Goal: Information Seeking & Learning: Learn about a topic

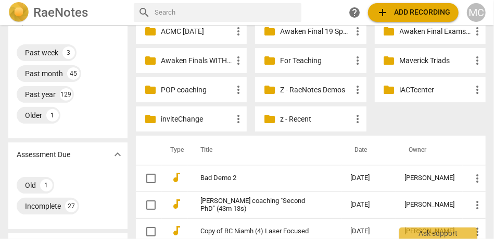
scroll to position [115, 0]
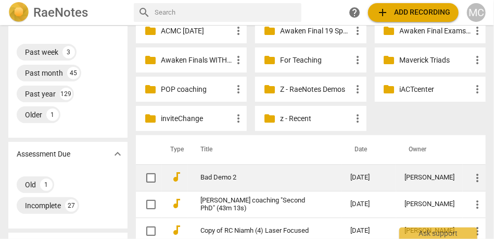
click at [214, 180] on link "Bad Demo 2" at bounding box center [257, 177] width 113 height 8
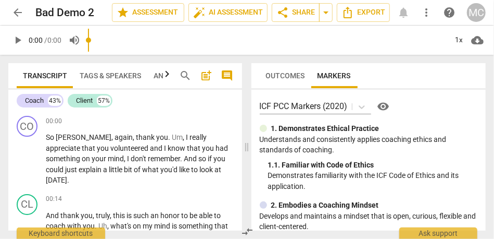
click at [154, 76] on span "Analytics" at bounding box center [173, 75] width 38 height 8
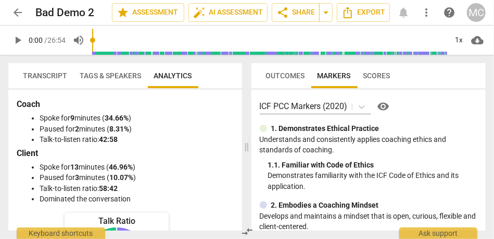
click at [51, 68] on span "Transcript" at bounding box center [45, 75] width 57 height 15
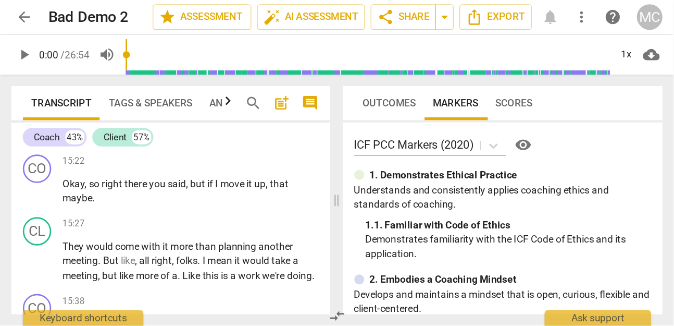
scroll to position [4213, 0]
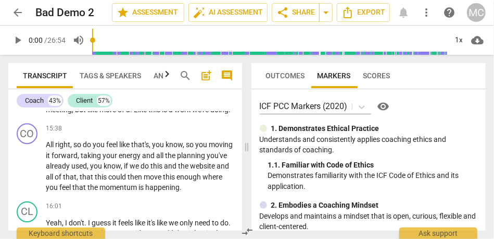
click at [284, 75] on span "Outcomes" at bounding box center [285, 75] width 39 height 8
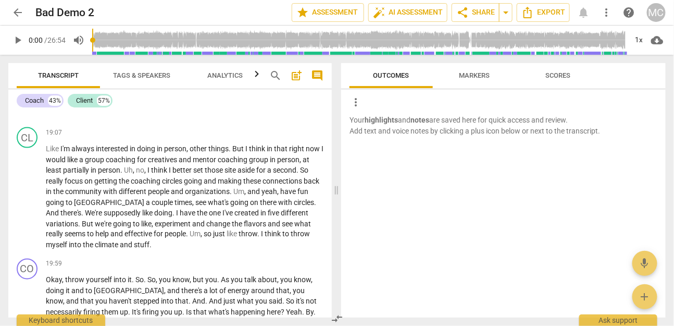
click at [273, 76] on span "search" at bounding box center [275, 75] width 13 height 13
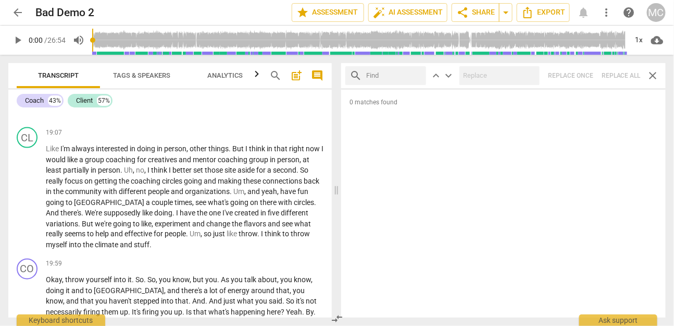
click at [494, 76] on span "close" at bounding box center [653, 75] width 13 height 13
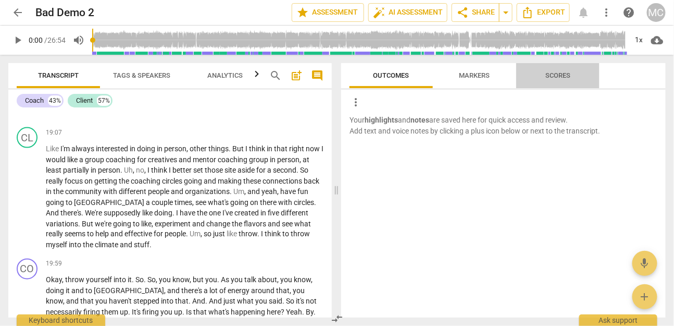
click at [494, 78] on span "Scores" at bounding box center [558, 76] width 50 height 14
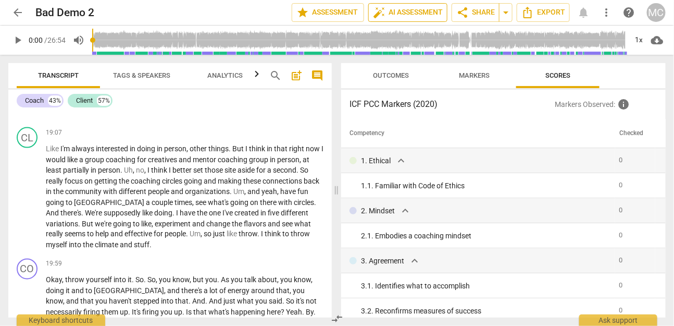
click at [420, 10] on span "auto_fix_high AI Assessment" at bounding box center [408, 12] width 70 height 13
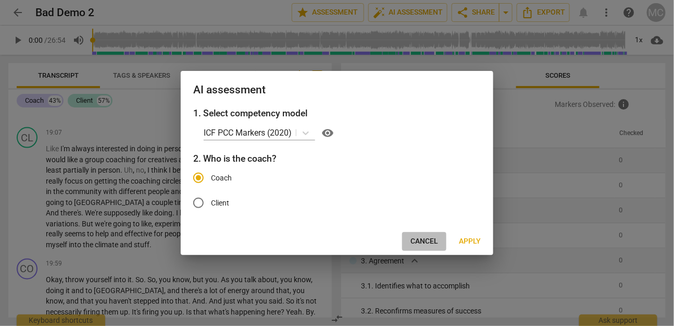
click at [433, 238] on button "Cancel" at bounding box center [424, 241] width 44 height 19
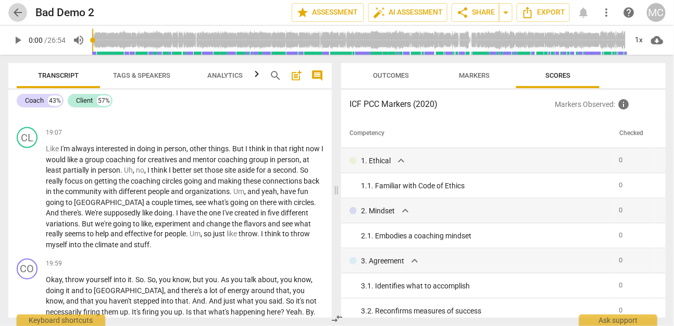
click at [25, 14] on span "arrow_back" at bounding box center [17, 12] width 19 height 13
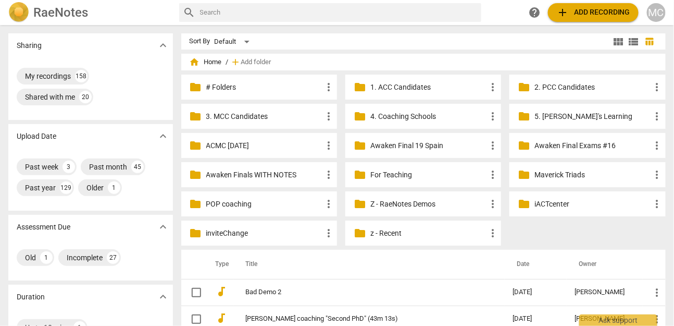
scroll to position [90, 0]
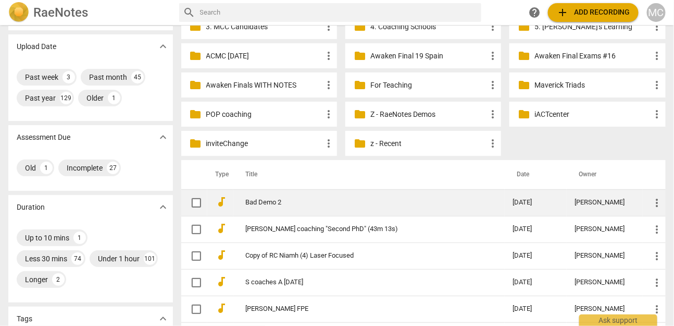
click at [283, 204] on link "Bad Demo 2" at bounding box center [361, 202] width 230 height 8
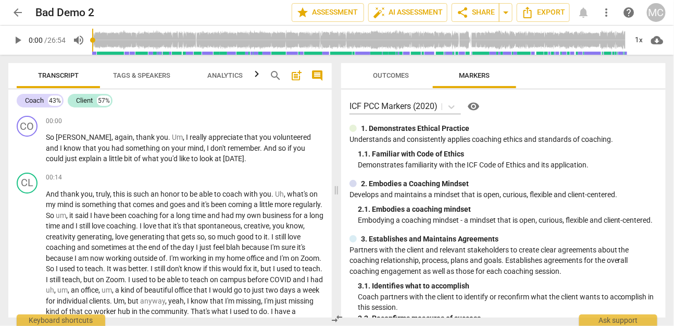
click at [494, 18] on button "more_vert" at bounding box center [606, 12] width 19 height 19
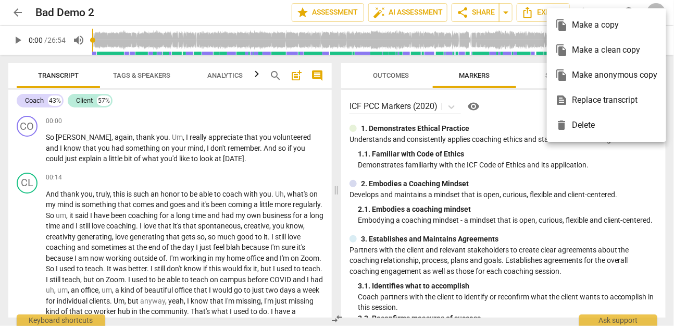
click at [494, 55] on div "file_copy Make a clean copy" at bounding box center [606, 50] width 103 height 25
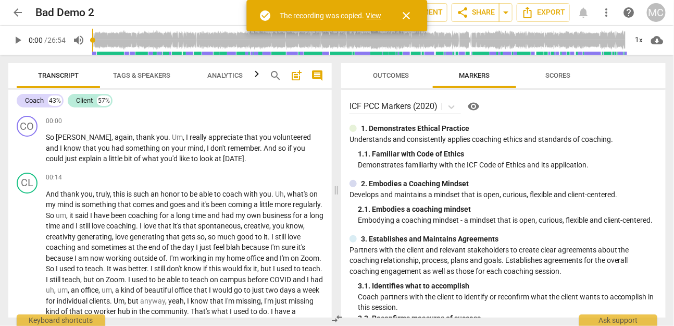
click at [376, 15] on link "View" at bounding box center [374, 15] width 16 height 8
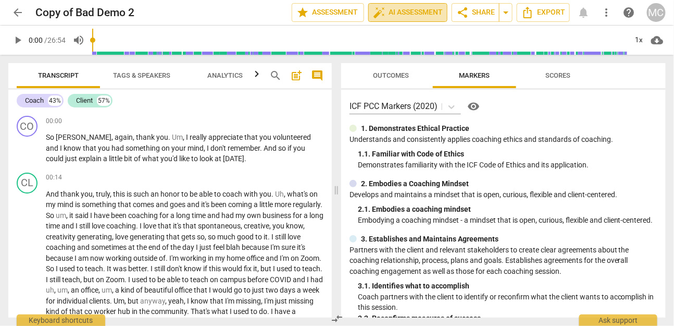
click at [417, 18] on span "auto_fix_high AI Assessment" at bounding box center [408, 12] width 70 height 13
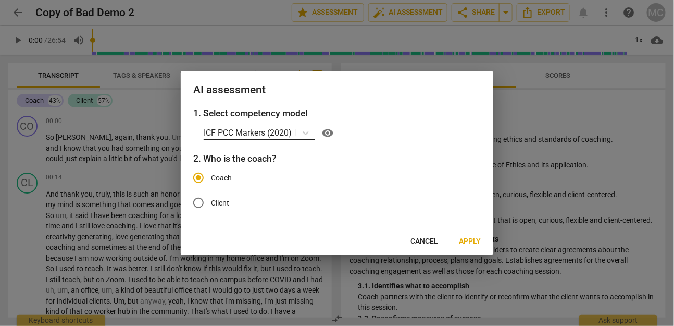
click at [258, 130] on p "ICF PCC Markers (2020)" at bounding box center [248, 133] width 88 height 12
click at [393, 117] on h3 "1. Select competency model" at bounding box center [337, 113] width 288 height 14
click at [307, 130] on icon at bounding box center [306, 133] width 10 height 10
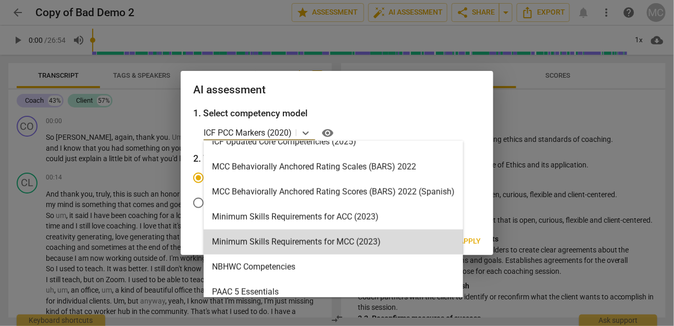
scroll to position [250, 0]
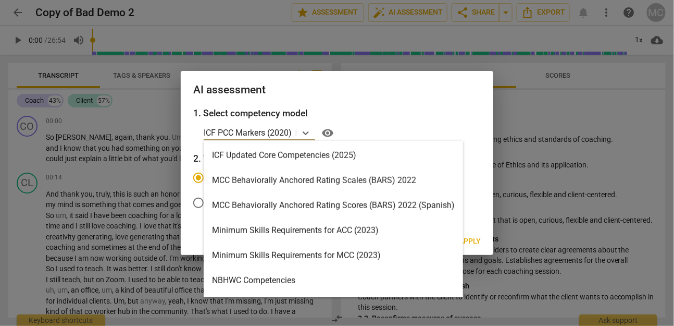
click at [303, 175] on div "MCC Behaviorally Anchored Rating Scales (BARS) 2022" at bounding box center [333, 180] width 259 height 25
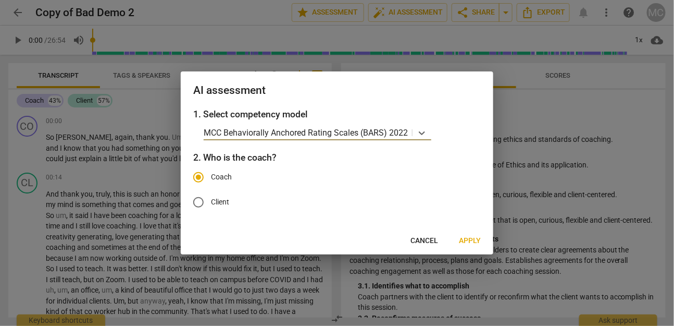
click at [473, 238] on span "Apply" at bounding box center [470, 240] width 22 height 10
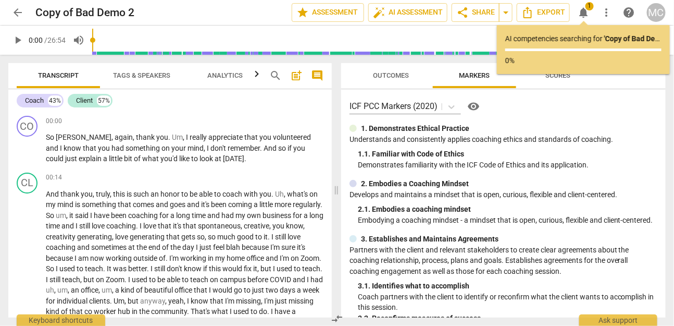
click at [22, 15] on span "arrow_back" at bounding box center [17, 12] width 13 height 13
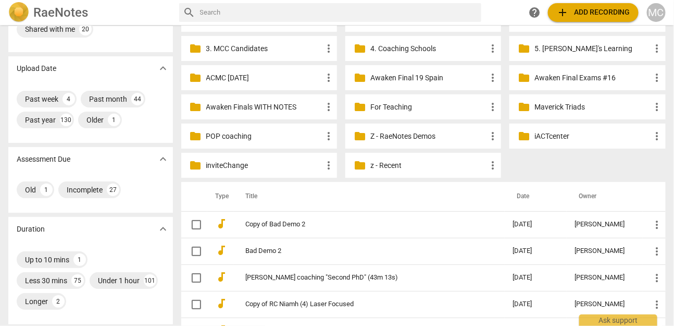
scroll to position [103, 0]
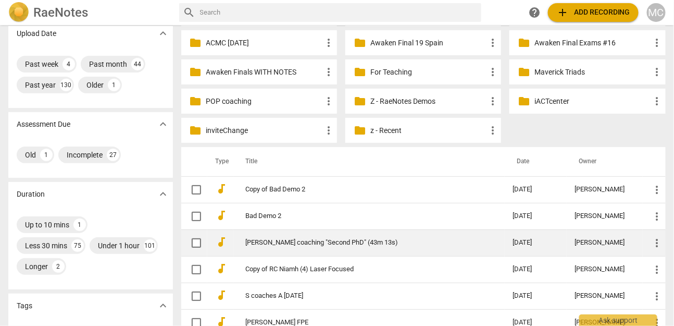
click at [321, 238] on link "[PERSON_NAME] coaching "Second PhD" (43m 13s)" at bounding box center [361, 243] width 230 height 8
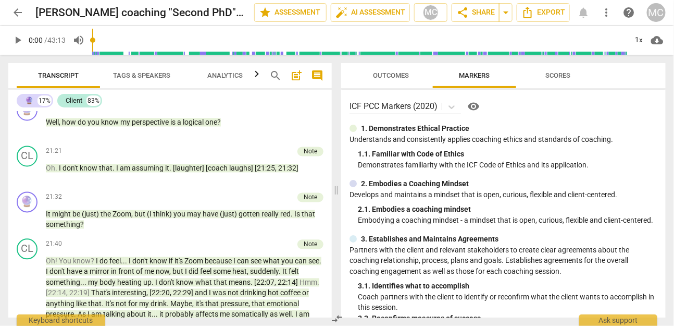
scroll to position [3132, 0]
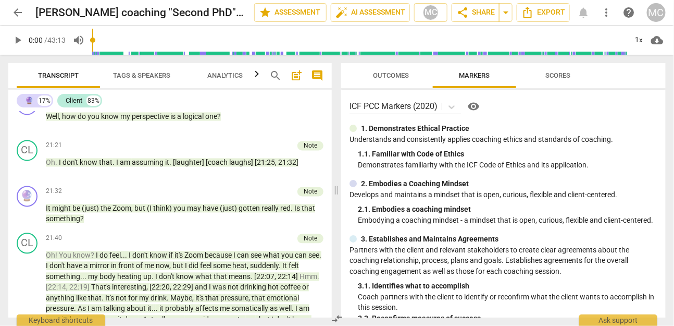
click at [395, 83] on button "Outcomes" at bounding box center [390, 75] width 83 height 25
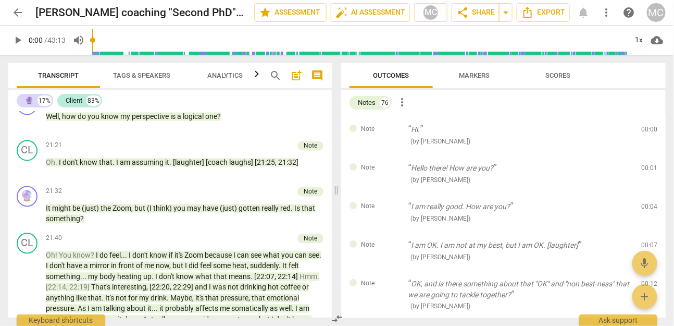
click at [16, 14] on span "arrow_back" at bounding box center [17, 12] width 13 height 13
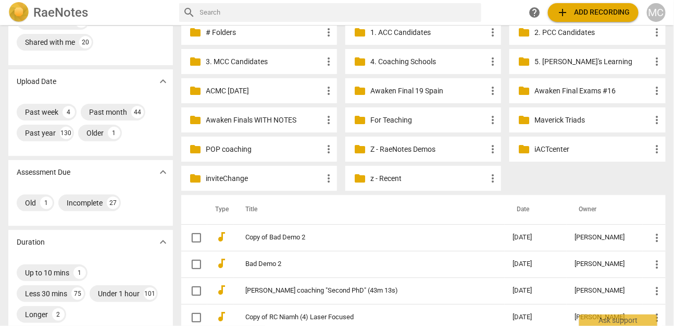
scroll to position [66, 0]
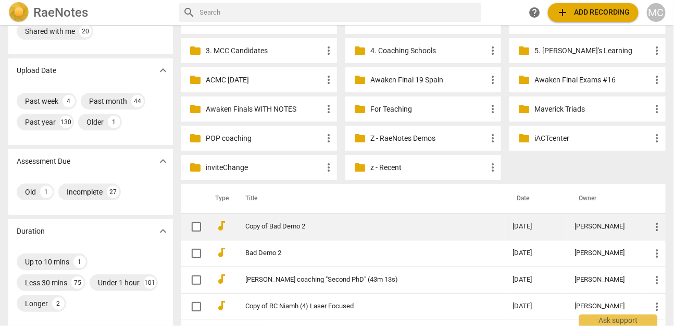
click at [281, 226] on link "Copy of Bad Demo 2" at bounding box center [361, 226] width 230 height 8
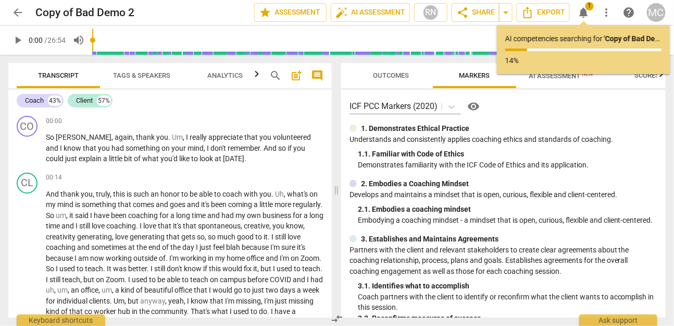
click at [494, 76] on span "AI Assessment New" at bounding box center [561, 76] width 65 height 8
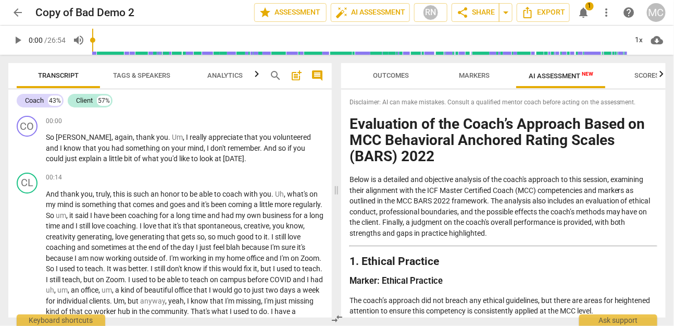
click at [483, 80] on span "Markers" at bounding box center [475, 76] width 56 height 14
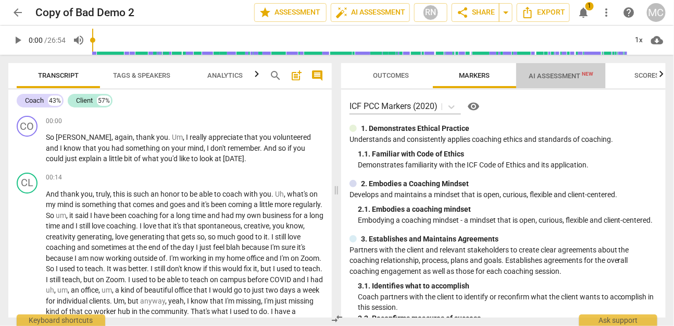
click at [494, 73] on span "AI Assessment New" at bounding box center [561, 76] width 65 height 8
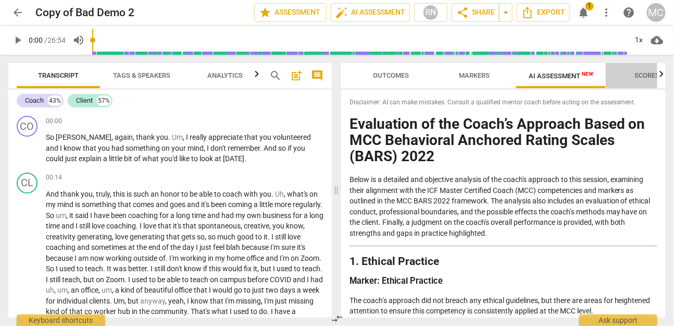
click at [494, 74] on span "Scores" at bounding box center [647, 75] width 25 height 8
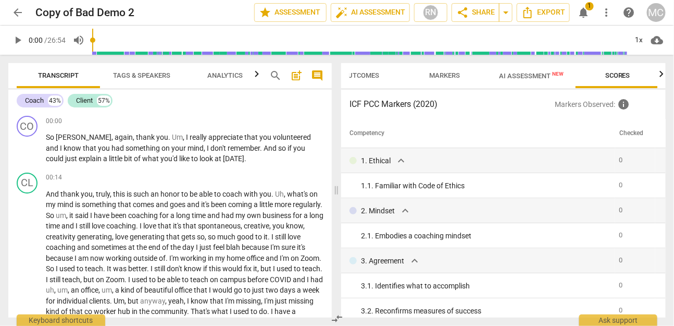
scroll to position [0, 31]
click at [439, 62] on div "Outcomes Markers AI Assessment New Scores ICF PCC Markers (2020) Markers Observ…" at bounding box center [505, 190] width 337 height 271
click at [433, 72] on span "Markers" at bounding box center [444, 75] width 31 height 8
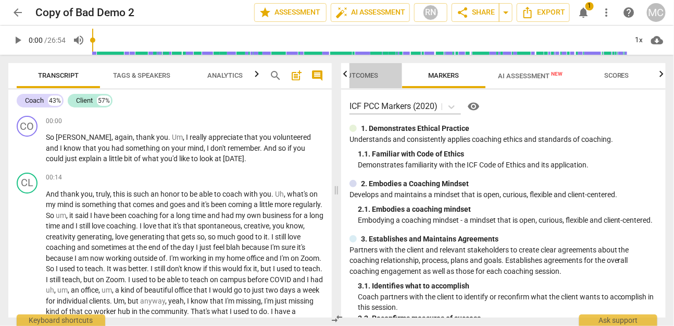
click at [358, 65] on button "Outcomes" at bounding box center [360, 75] width 83 height 25
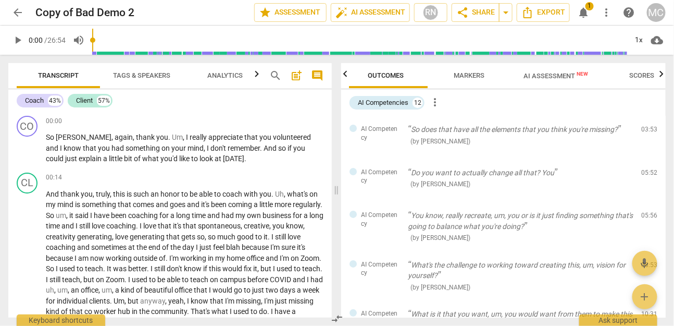
scroll to position [0, 0]
click at [14, 16] on span "arrow_back" at bounding box center [17, 12] width 13 height 13
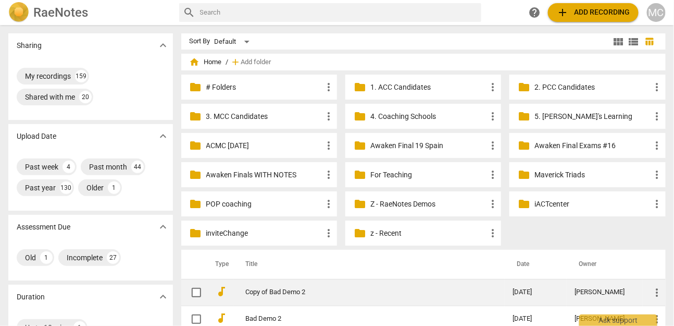
click at [264, 238] on td "Copy of Bad Demo 2" at bounding box center [368, 292] width 271 height 27
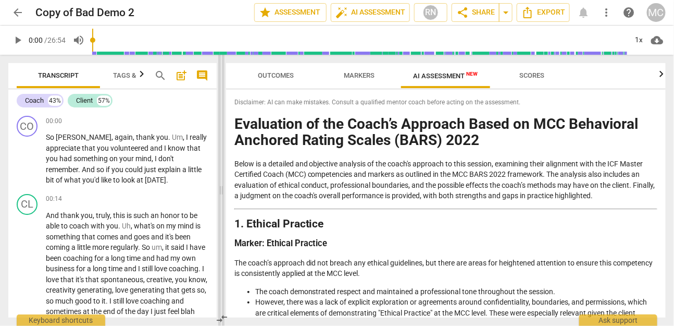
drag, startPoint x: 336, startPoint y: 193, endPoint x: 221, endPoint y: 199, distance: 115.3
click at [221, 199] on span at bounding box center [221, 190] width 6 height 271
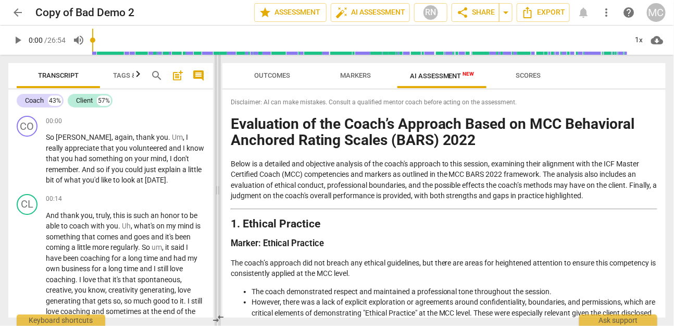
drag, startPoint x: 221, startPoint y: 191, endPoint x: 218, endPoint y: 168, distance: 22.5
click at [218, 168] on span at bounding box center [218, 190] width 6 height 271
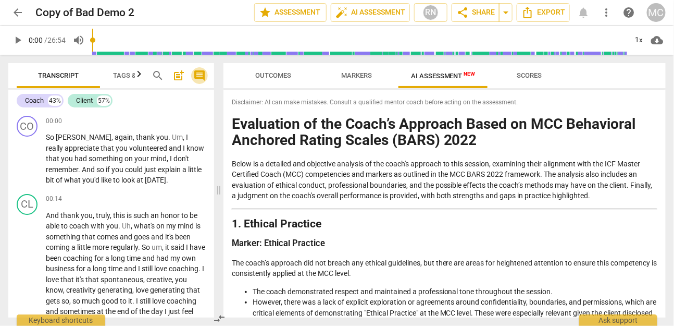
click at [195, 72] on span "comment" at bounding box center [199, 75] width 13 height 13
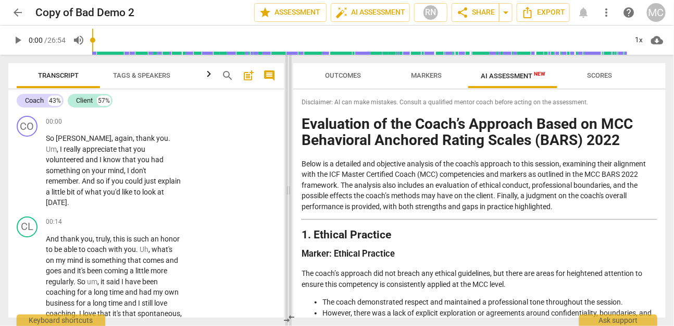
drag, startPoint x: 408, startPoint y: 190, endPoint x: 290, endPoint y: 188, distance: 118.8
click at [290, 188] on span at bounding box center [288, 190] width 6 height 271
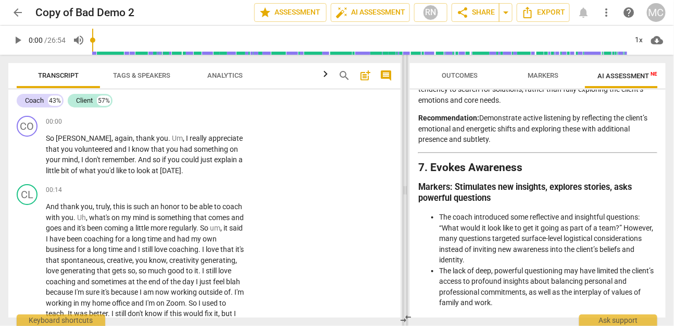
drag, startPoint x: 289, startPoint y: 189, endPoint x: 405, endPoint y: 189, distance: 116.7
click at [405, 189] on span at bounding box center [405, 190] width 6 height 271
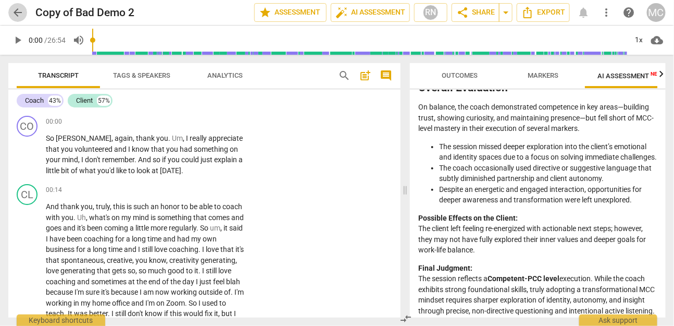
click at [16, 17] on span "arrow_back" at bounding box center [17, 12] width 13 height 13
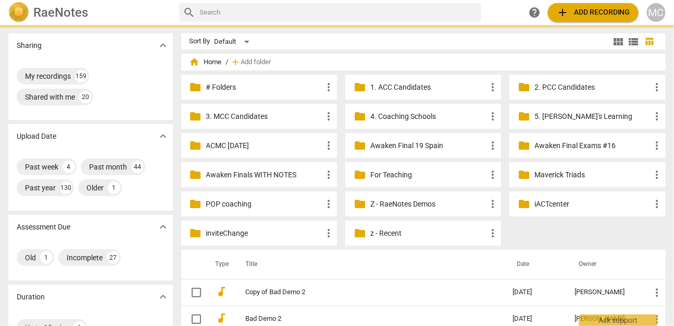
click at [338, 15] on input "text" at bounding box center [339, 12] width 278 height 17
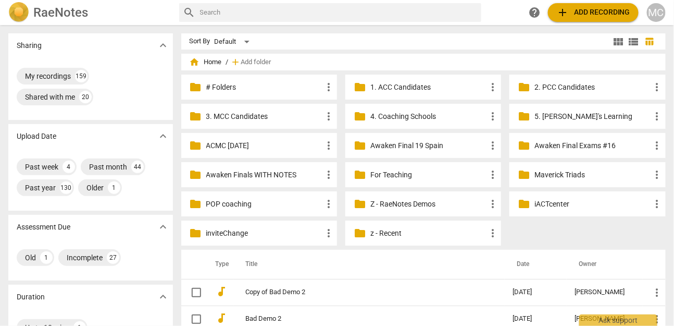
type input "c"
type input "clare"
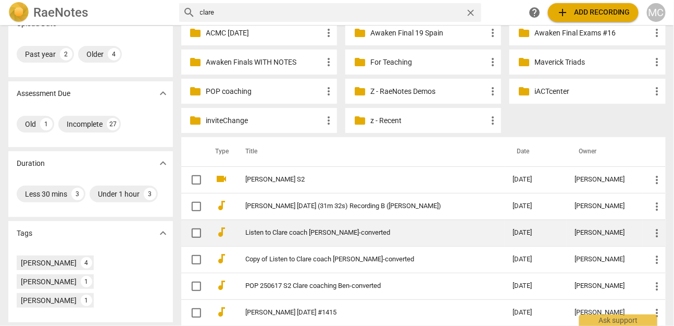
scroll to position [132, 0]
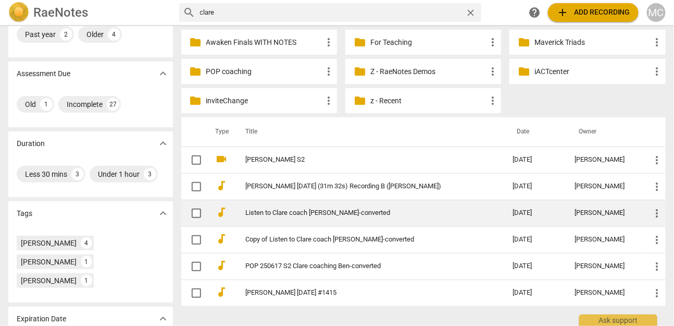
click at [322, 210] on link "Listen to Clare coach [PERSON_NAME]-converted" at bounding box center [361, 213] width 230 height 8
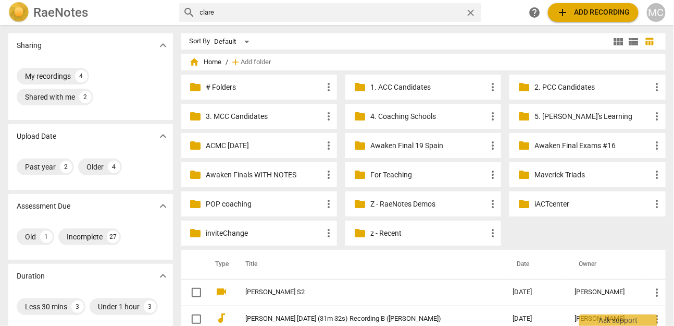
scroll to position [164, 0]
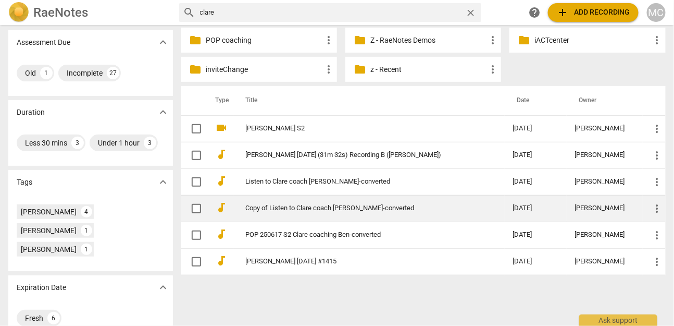
click at [303, 202] on td "Copy of Listen to Clare coach [PERSON_NAME]-converted" at bounding box center [368, 208] width 271 height 27
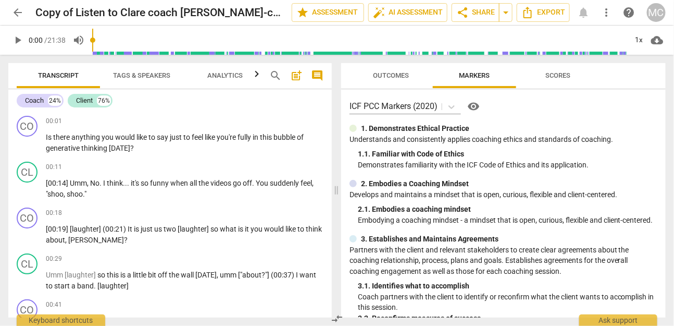
click at [494, 13] on span "more_vert" at bounding box center [606, 12] width 13 height 13
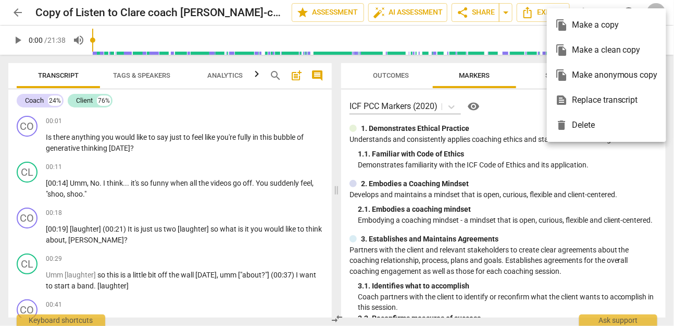
click at [494, 47] on div "file_copy Make a clean copy" at bounding box center [606, 50] width 103 height 25
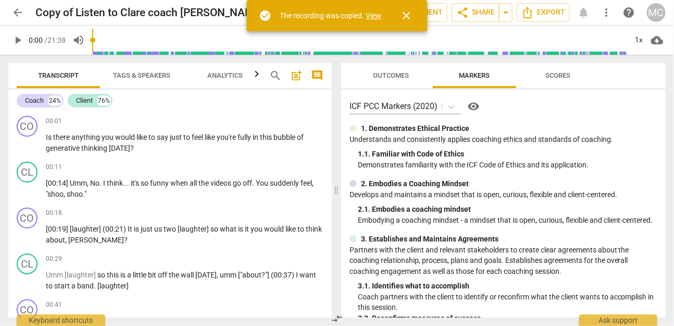
click at [371, 13] on link "View" at bounding box center [374, 15] width 16 height 8
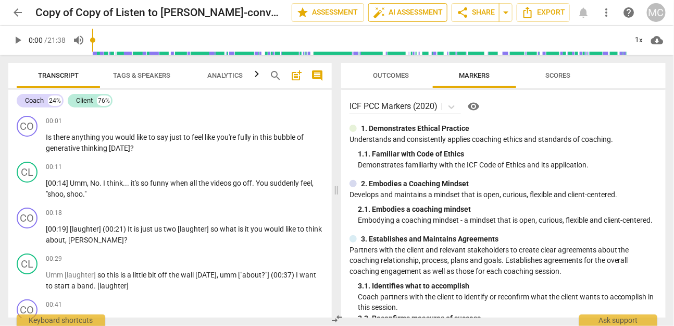
click at [427, 13] on span "auto_fix_high AI Assessment" at bounding box center [408, 12] width 70 height 13
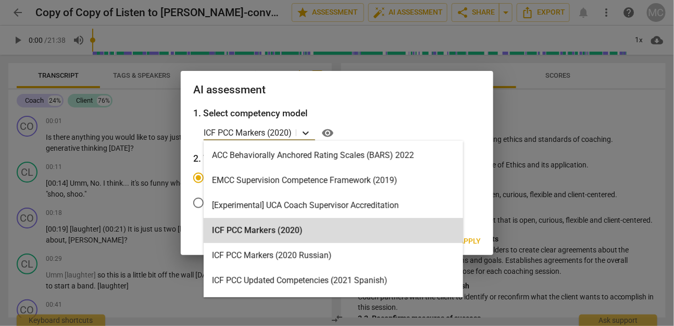
click at [306, 131] on icon at bounding box center [306, 133] width 10 height 10
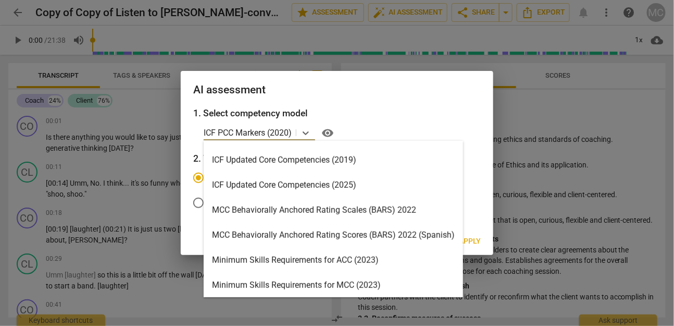
scroll to position [241, 0]
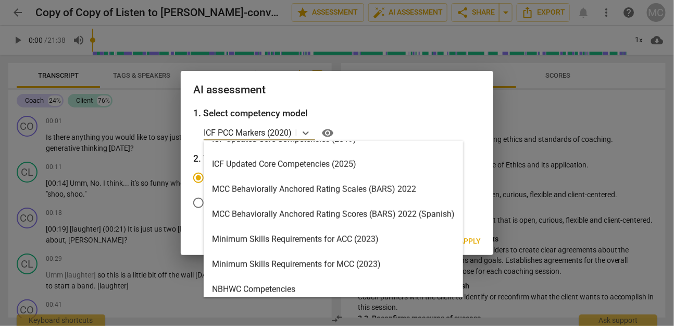
click at [283, 186] on div "MCC Behaviorally Anchored Rating Scales (BARS) 2022" at bounding box center [333, 189] width 259 height 25
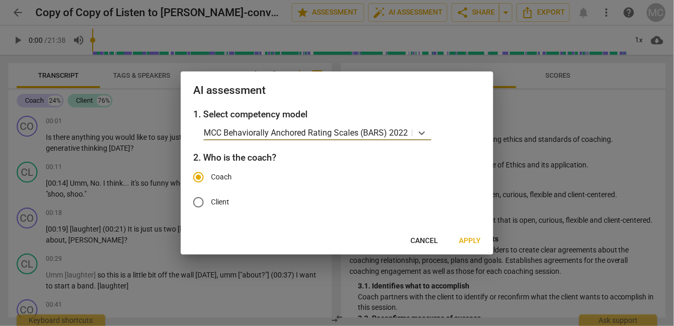
click at [467, 238] on span "Apply" at bounding box center [470, 240] width 22 height 10
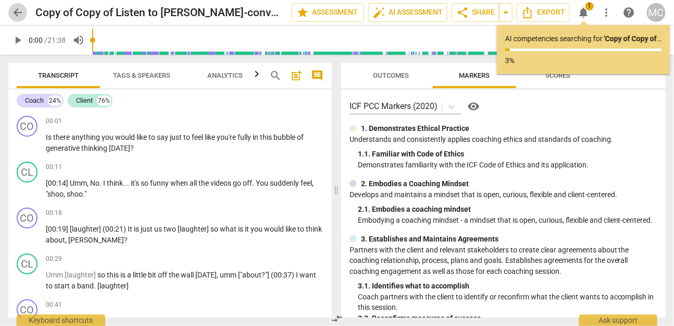
click at [13, 14] on span "arrow_back" at bounding box center [17, 12] width 13 height 13
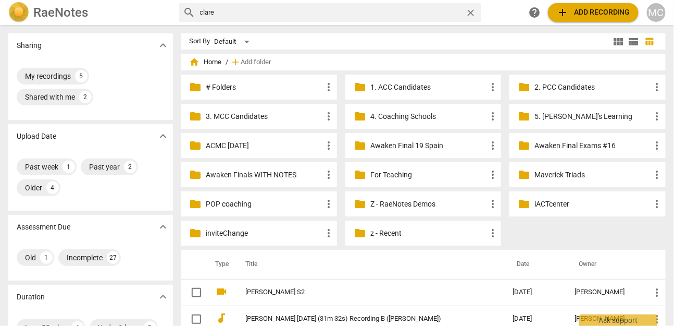
click at [472, 14] on span "close" at bounding box center [470, 12] width 11 height 11
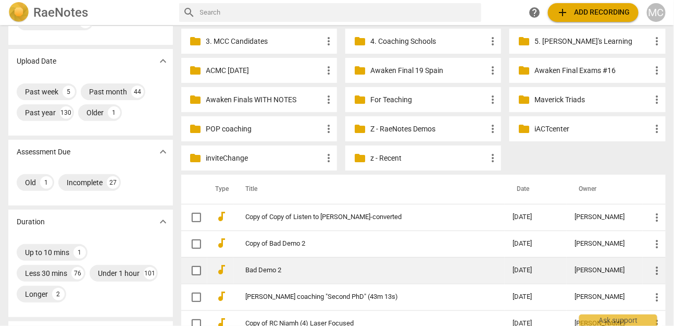
scroll to position [76, 0]
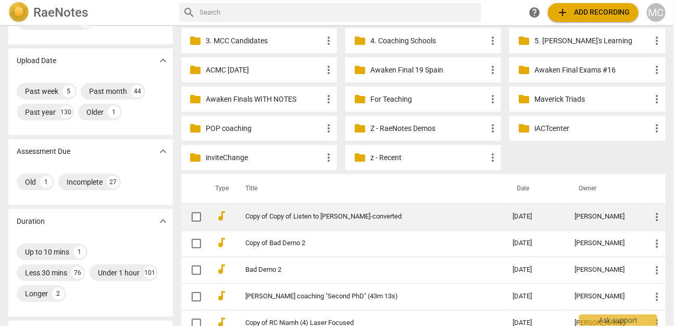
click at [309, 216] on link "Copy of Copy of Listen to [PERSON_NAME]-converted" at bounding box center [361, 217] width 230 height 8
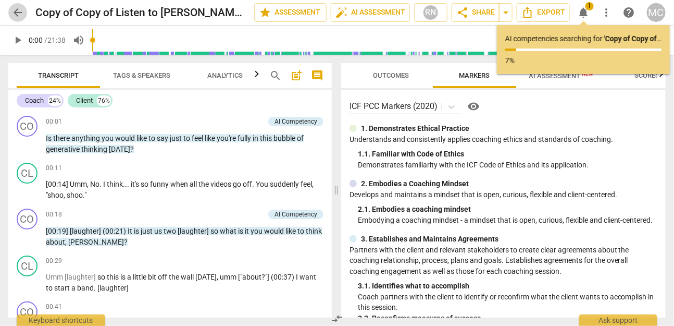
click at [11, 13] on span "arrow_back" at bounding box center [17, 12] width 13 height 13
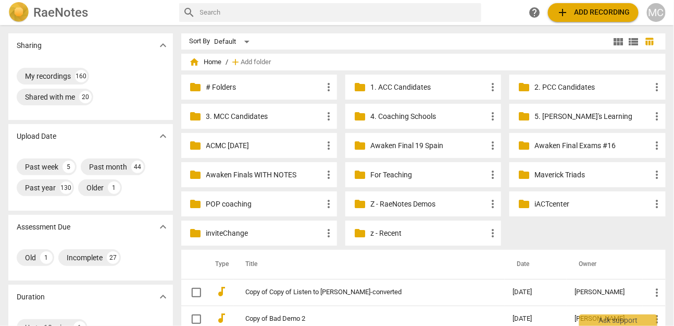
scroll to position [104, 0]
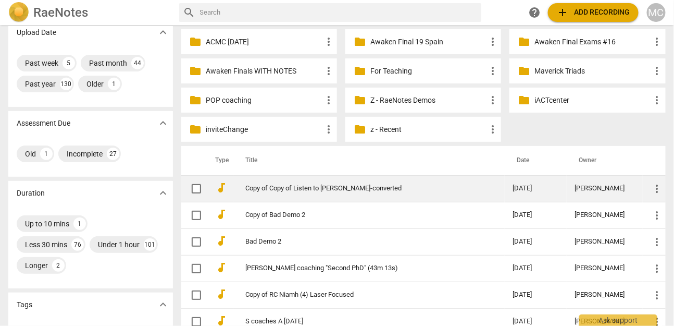
click at [278, 186] on link "Copy of Copy of Listen to [PERSON_NAME]-converted" at bounding box center [361, 188] width 230 height 8
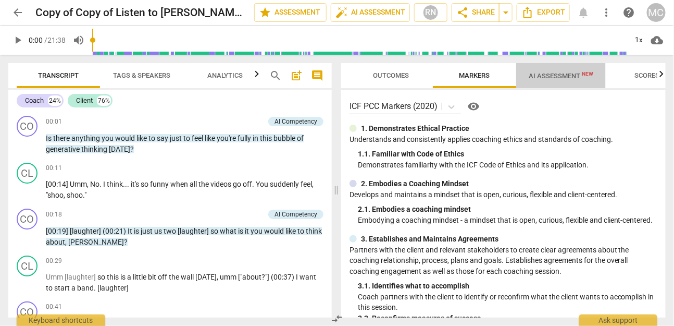
click at [494, 80] on span "AI Assessment New" at bounding box center [561, 76] width 65 height 8
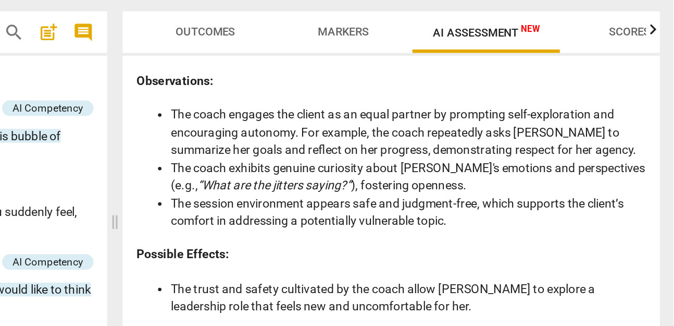
scroll to position [886, 0]
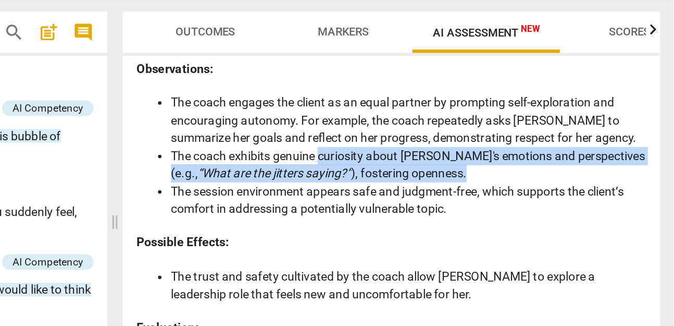
drag, startPoint x: 511, startPoint y: 161, endPoint x: 460, endPoint y: 150, distance: 52.3
click at [460, 150] on li "The coach exhibits genuine curiosity about [PERSON_NAME]'s emotions and perspec…" at bounding box center [513, 155] width 287 height 21
drag, startPoint x: 460, startPoint y: 150, endPoint x: 501, endPoint y: 159, distance: 41.2
click at [494, 159] on li "The coach exhibits genuine curiosity about [PERSON_NAME]'s emotions and perspec…" at bounding box center [513, 155] width 287 height 21
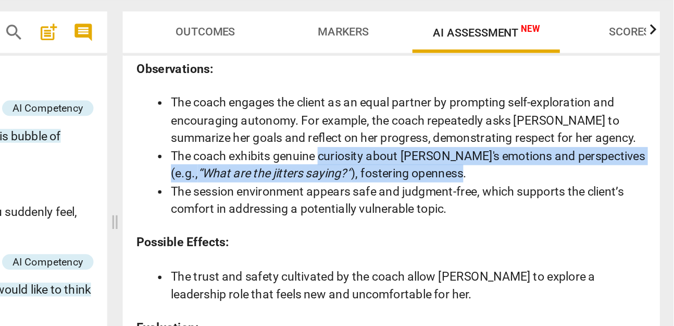
click at [490, 158] on li "The coach exhibits genuine curiosity about [PERSON_NAME]'s emotions and perspec…" at bounding box center [513, 155] width 287 height 21
drag, startPoint x: 509, startPoint y: 160, endPoint x: 491, endPoint y: 152, distance: 20.3
click at [491, 152] on li "The coach exhibits genuine curiosity about [PERSON_NAME]'s emotions and perspec…" at bounding box center [513, 155] width 287 height 21
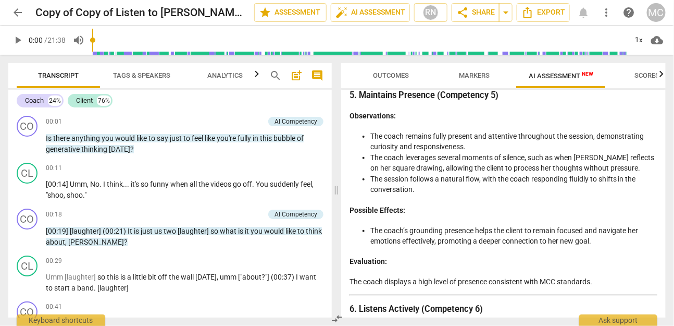
scroll to position [0, 0]
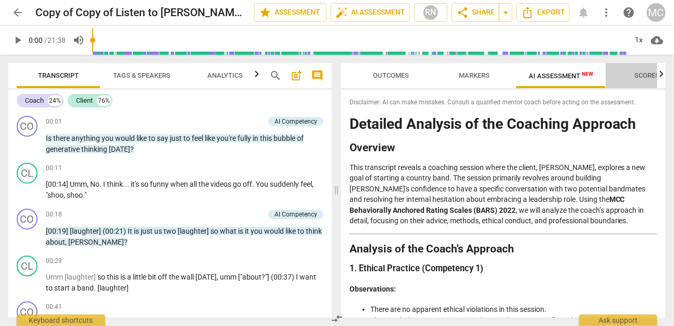
click at [494, 76] on span "Scores" at bounding box center [647, 75] width 25 height 8
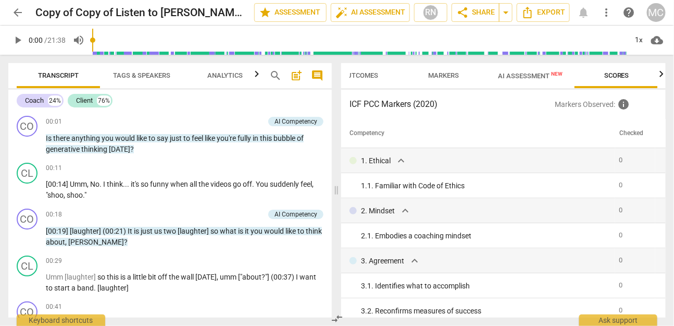
scroll to position [0, 31]
click at [494, 82] on span "AI Assessment New" at bounding box center [530, 76] width 90 height 16
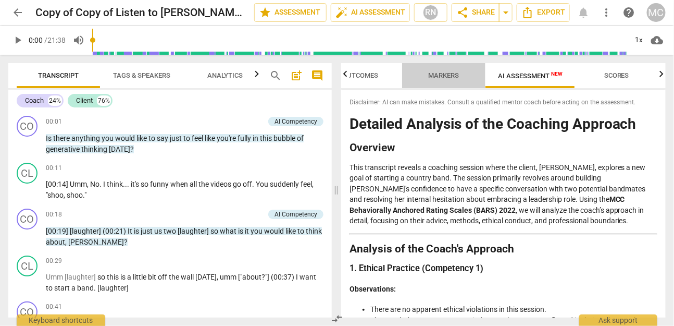
click at [463, 79] on span "Markers" at bounding box center [444, 76] width 56 height 14
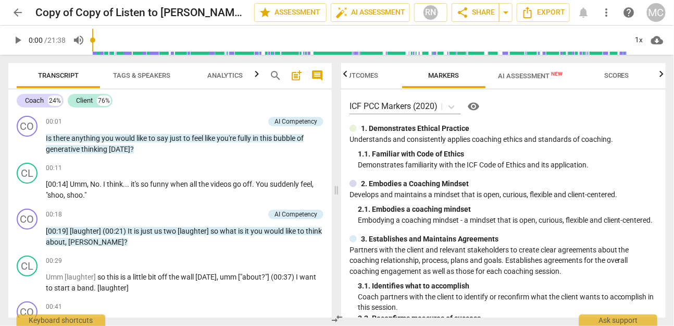
click at [494, 75] on span "AI Assessment New" at bounding box center [530, 76] width 65 height 8
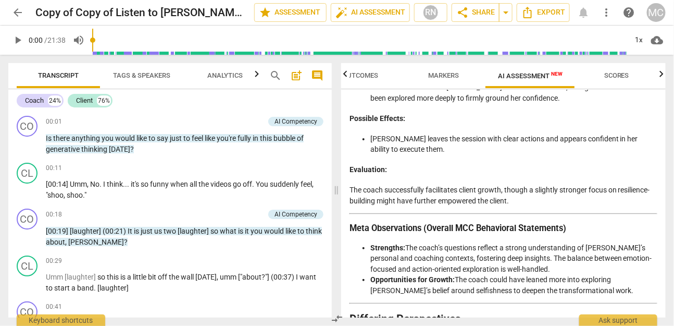
scroll to position [2063, 0]
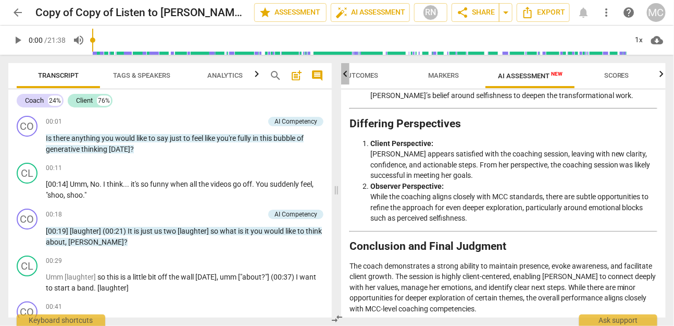
click at [348, 76] on icon "button" at bounding box center [345, 74] width 13 height 13
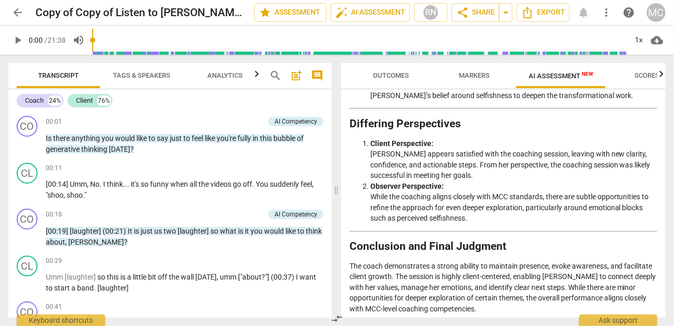
click at [380, 78] on span "Outcomes" at bounding box center [391, 75] width 36 height 8
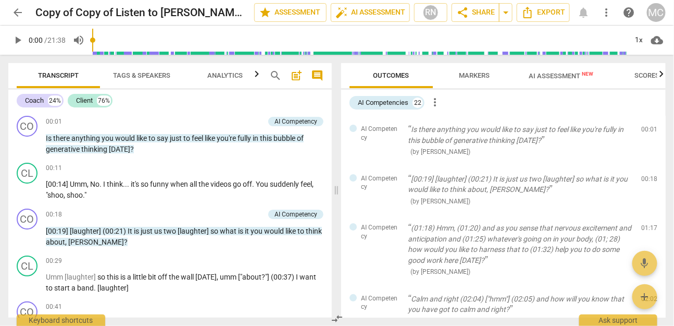
click at [483, 79] on span "Markers" at bounding box center [474, 75] width 31 height 8
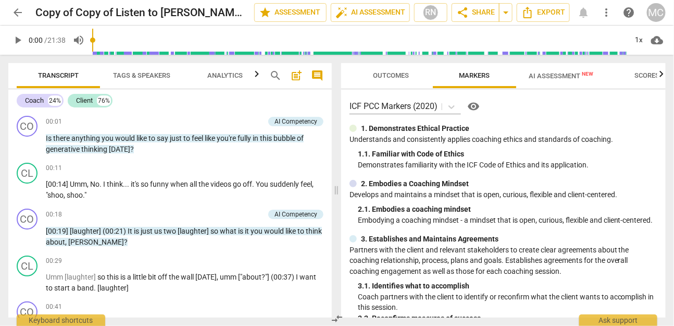
click at [17, 14] on span "arrow_back" at bounding box center [17, 12] width 13 height 13
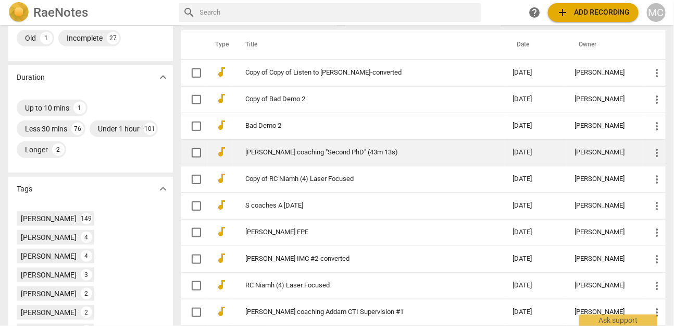
scroll to position [231, 0]
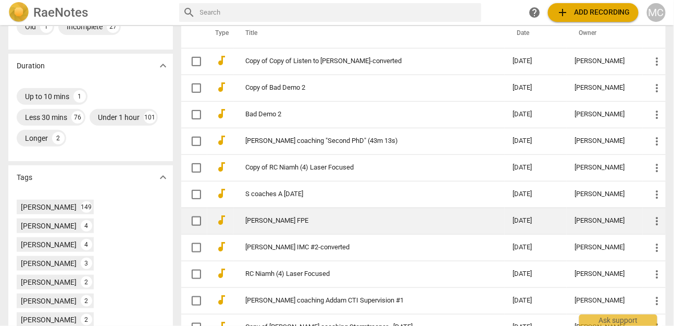
click at [273, 218] on link "[PERSON_NAME] FPE" at bounding box center [361, 221] width 230 height 8
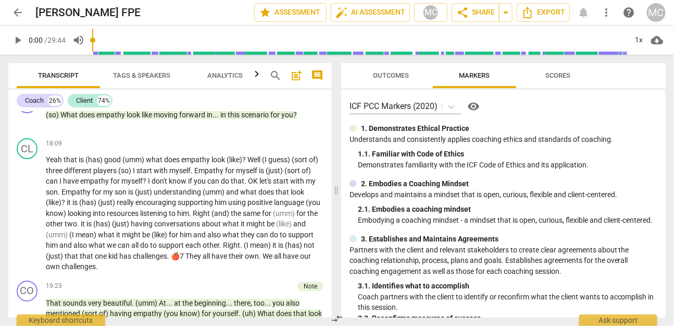
scroll to position [2360, 0]
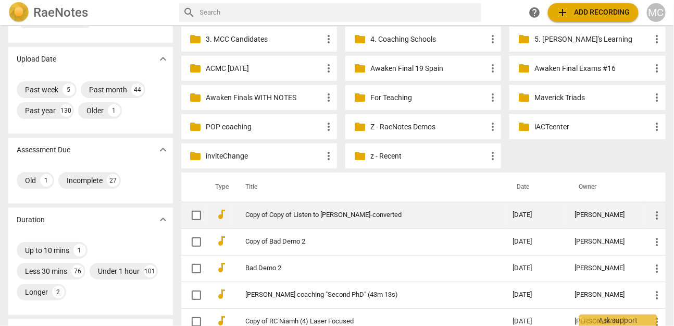
scroll to position [76, 0]
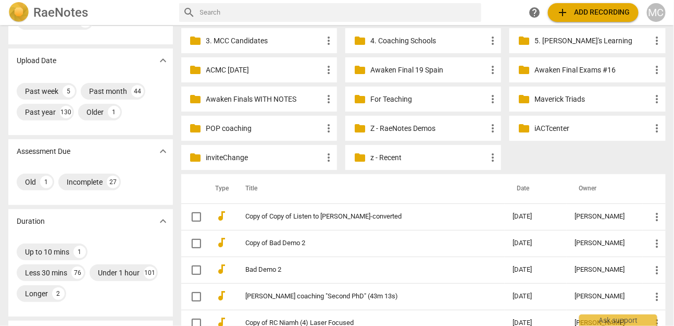
click at [393, 157] on p "z - Recent" at bounding box center [428, 157] width 116 height 11
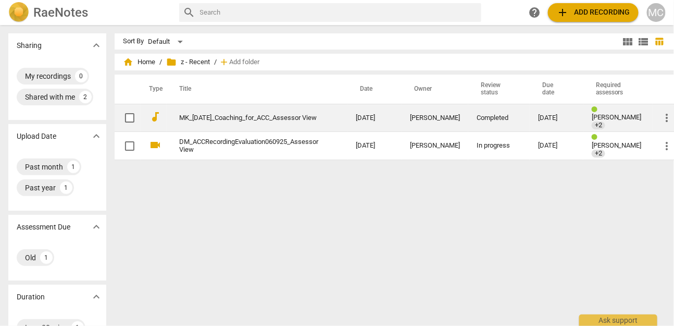
click at [216, 118] on link "MK_06.18.2025_Coaching_for_ACC_Assessor View" at bounding box center [248, 118] width 139 height 8
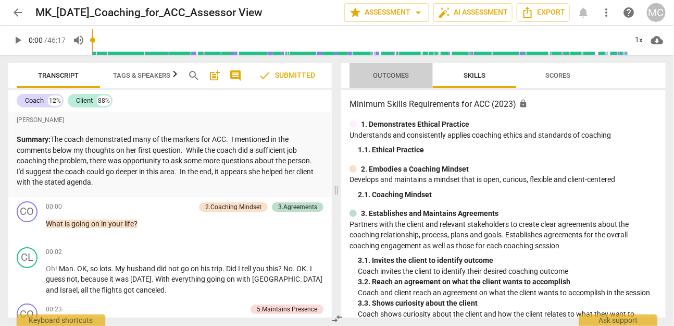
click at [380, 78] on span "Outcomes" at bounding box center [391, 75] width 36 height 8
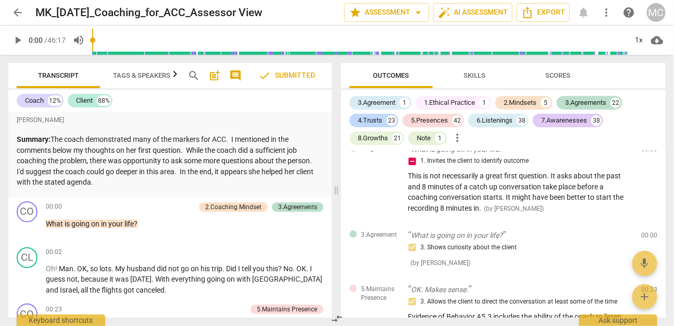
scroll to position [190, 0]
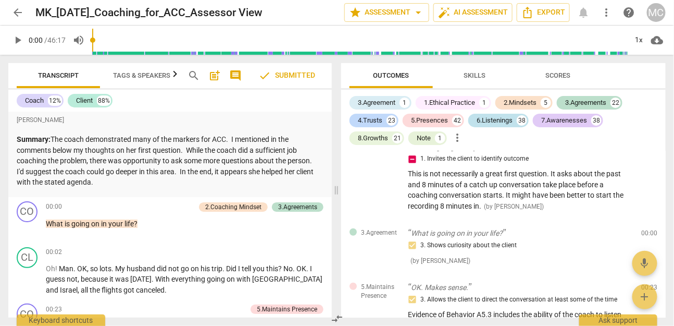
click at [486, 123] on div "6.Listenings" at bounding box center [495, 120] width 36 height 10
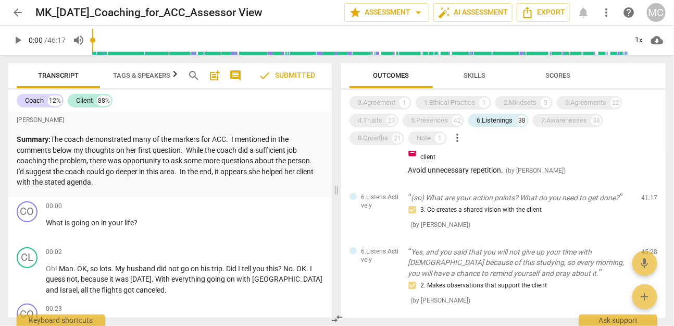
scroll to position [2739, 0]
click at [445, 121] on div "5.Presences" at bounding box center [429, 120] width 37 height 10
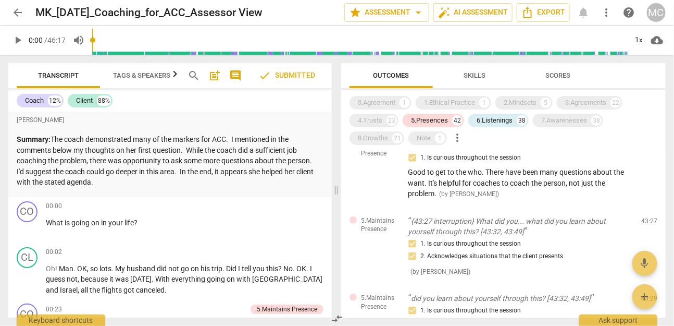
drag, startPoint x: 498, startPoint y: 125, endPoint x: 499, endPoint y: 150, distance: 25.0
click at [498, 124] on div "6.Listenings" at bounding box center [495, 120] width 36 height 10
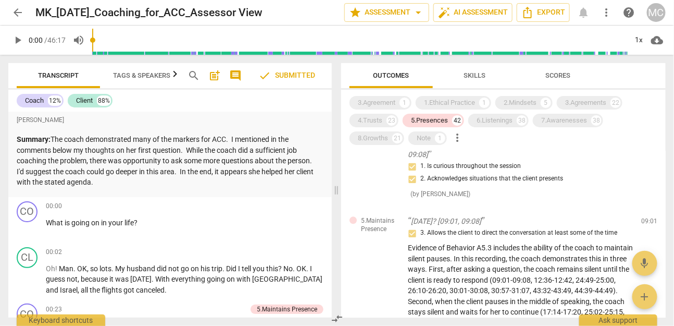
scroll to position [716, 0]
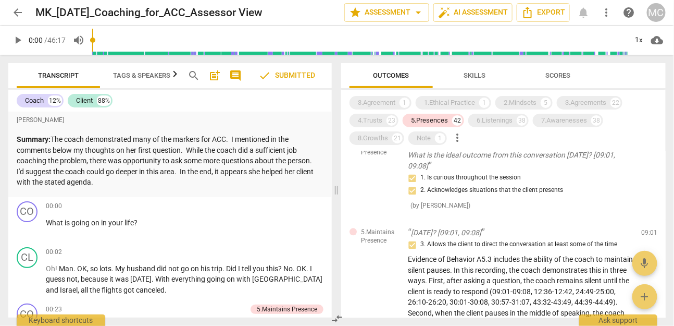
drag, startPoint x: 536, startPoint y: 214, endPoint x: 530, endPoint y: 184, distance: 30.3
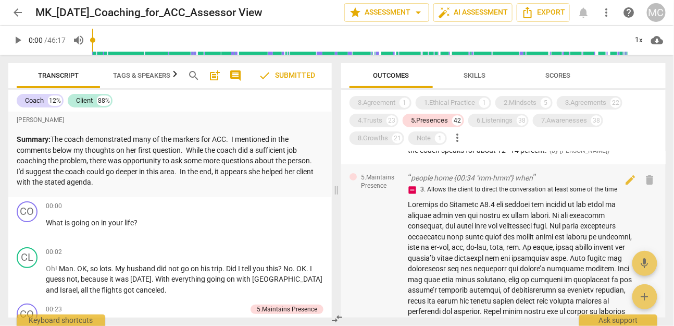
scroll to position [74, 0]
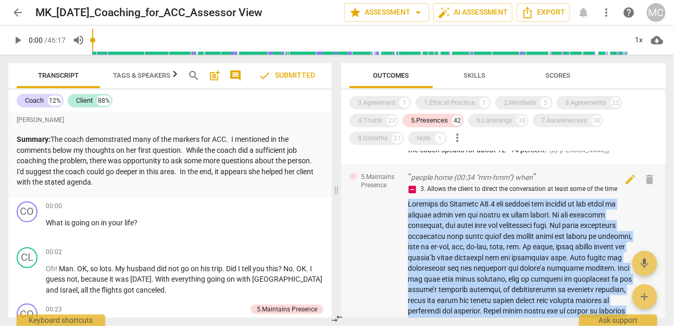
copy span "Evidence of Behavior A5.3 can include the ability of the coach to provide space…"
